Goal: Transaction & Acquisition: Purchase product/service

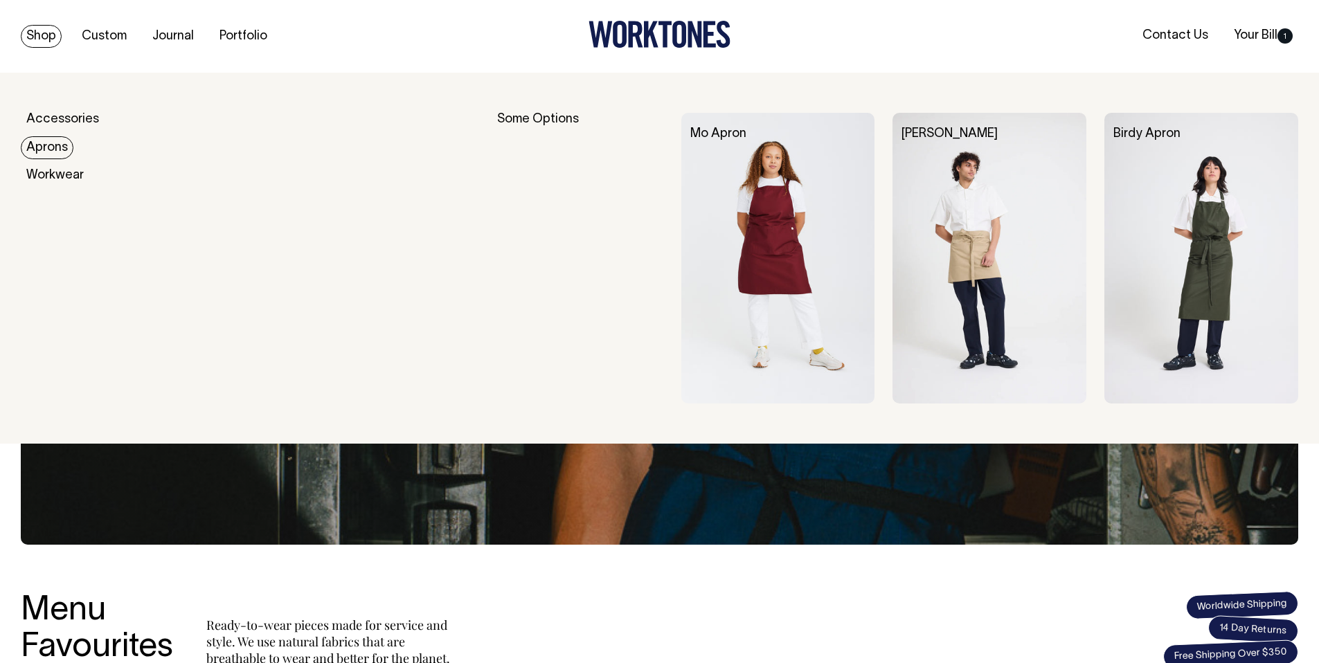
click at [54, 152] on link "Aprons" at bounding box center [47, 147] width 53 height 23
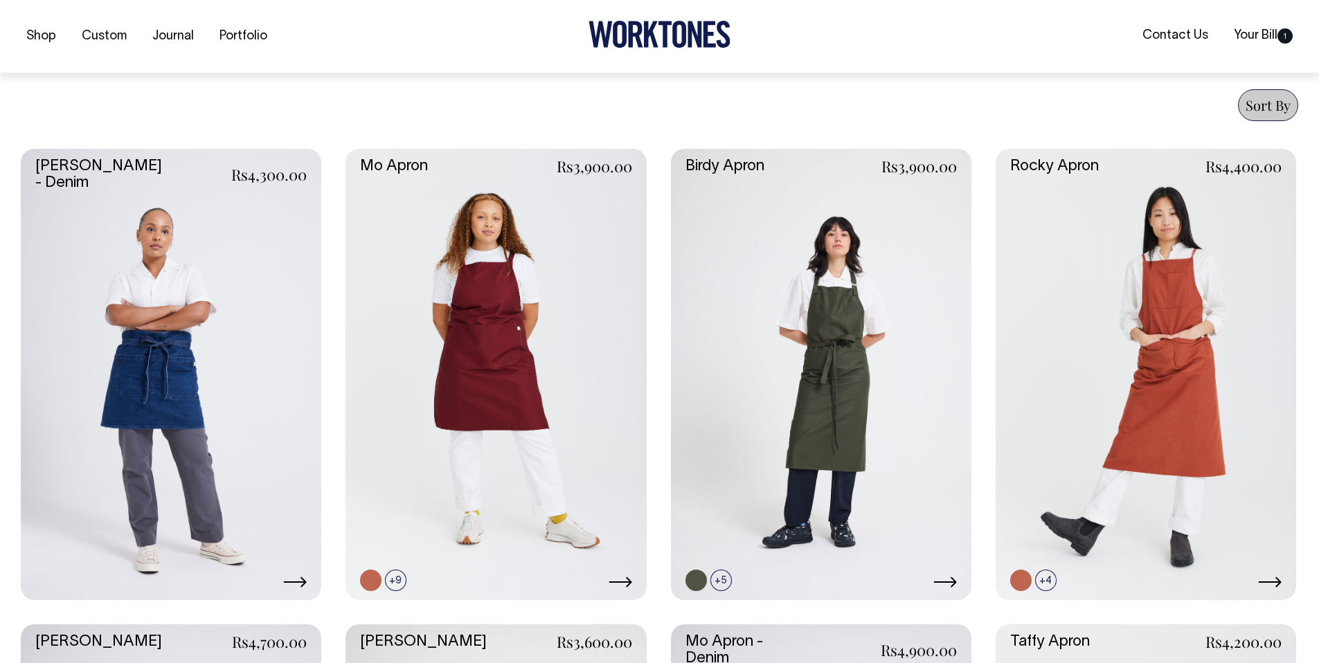
click at [163, 421] on link at bounding box center [171, 374] width 300 height 451
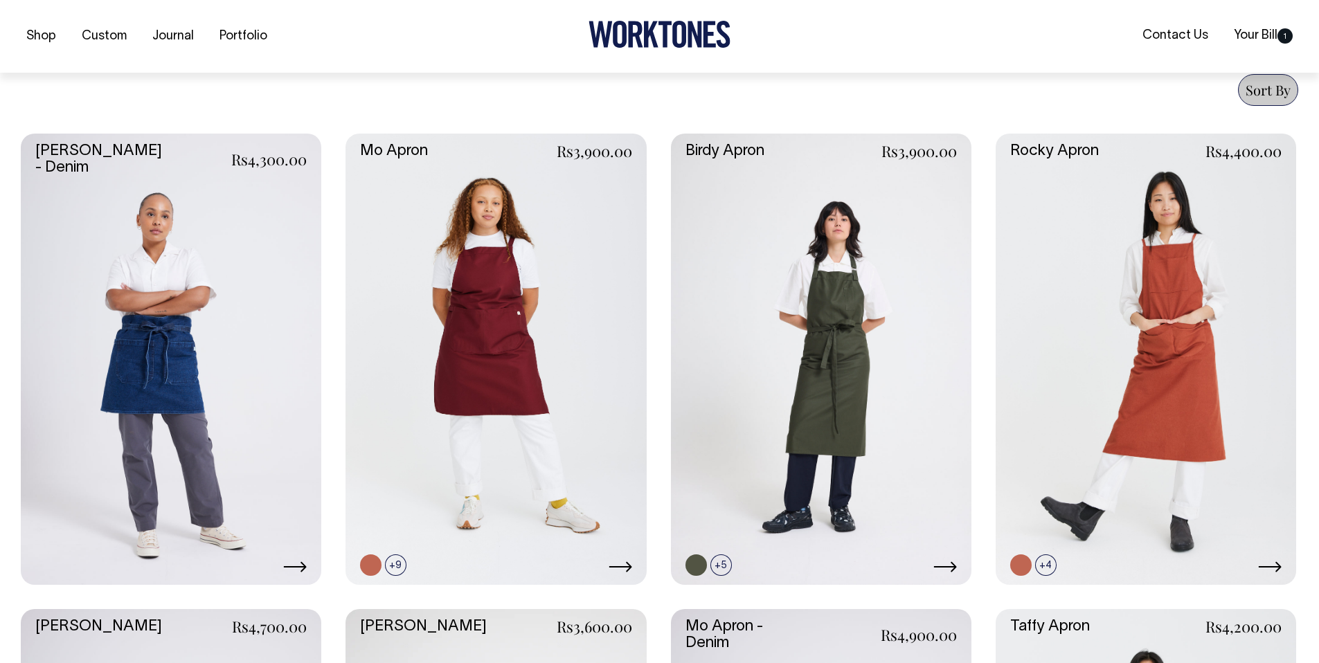
scroll to position [536, 0]
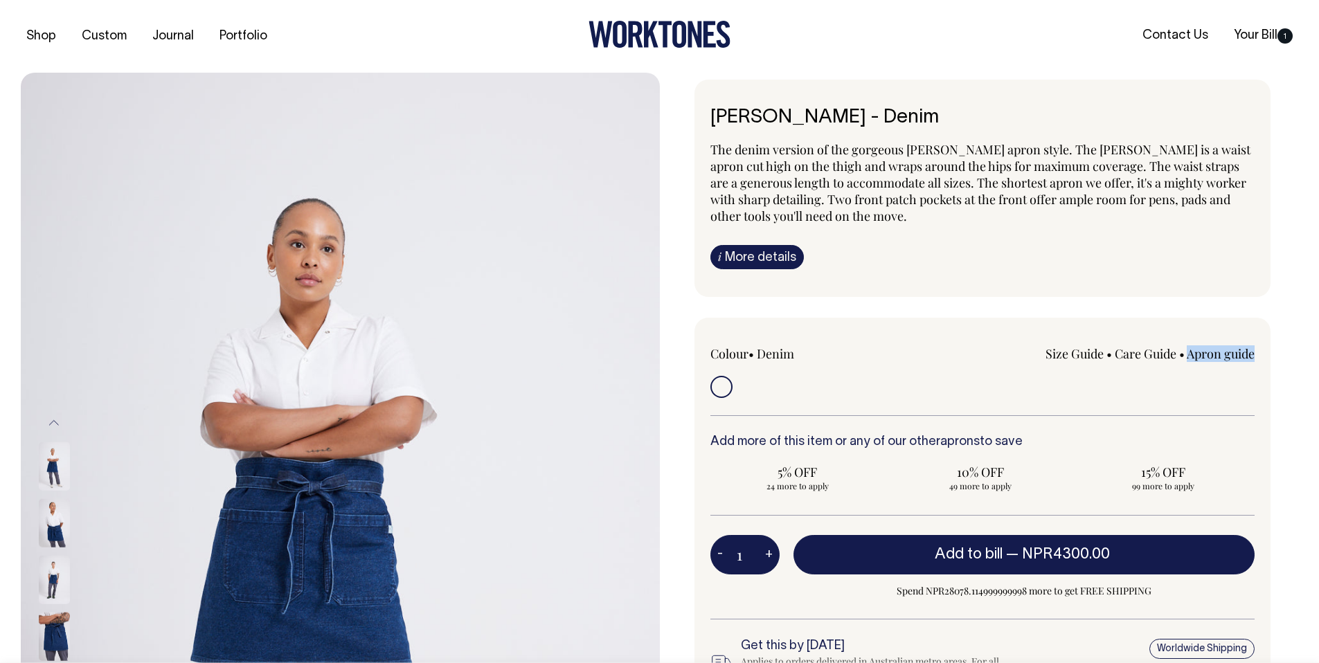
drag, startPoint x: 1263, startPoint y: 356, endPoint x: 964, endPoint y: 401, distance: 303.1
click at [1185, 359] on div "Colour • Denim Size Guide Size Guide Measurement cm" at bounding box center [982, 517] width 577 height 398
copy link "Apron guide"
click at [721, 386] on input "radio" at bounding box center [721, 387] width 22 height 22
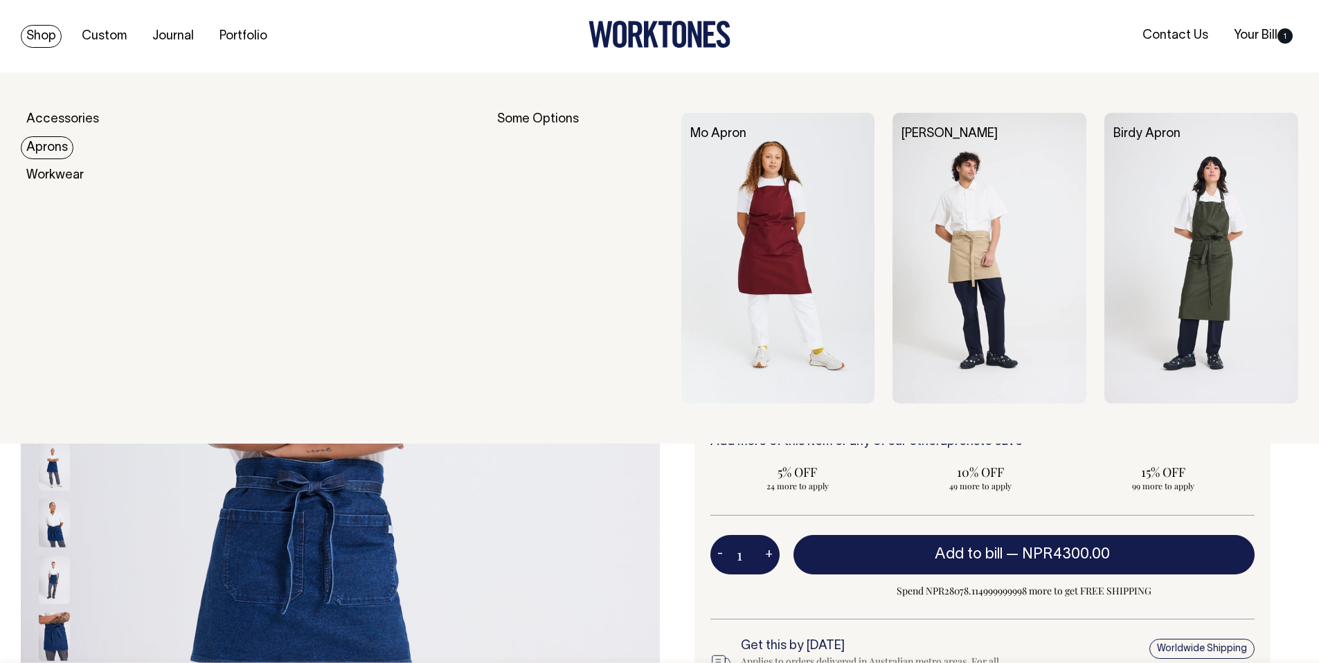
click at [57, 141] on link "Aprons" at bounding box center [47, 147] width 53 height 23
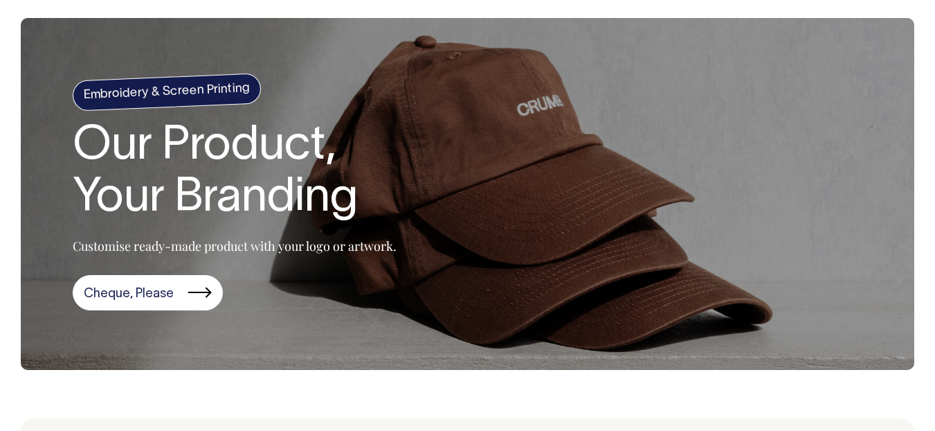
scroll to position [56, 0]
